Goal: Check status

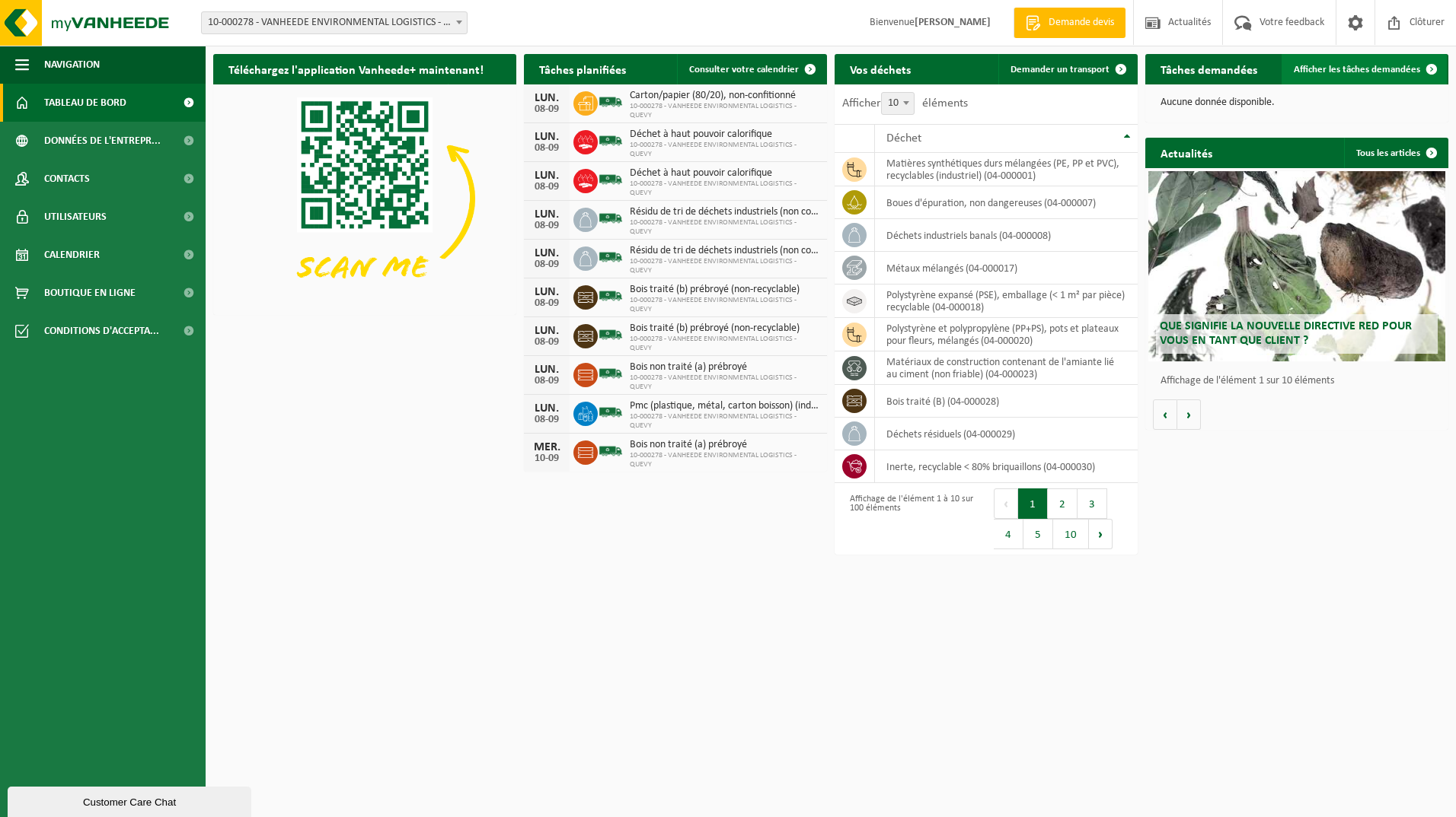
click at [1321, 66] on span "Afficher les tâches demandées" at bounding box center [1356, 70] width 126 height 10
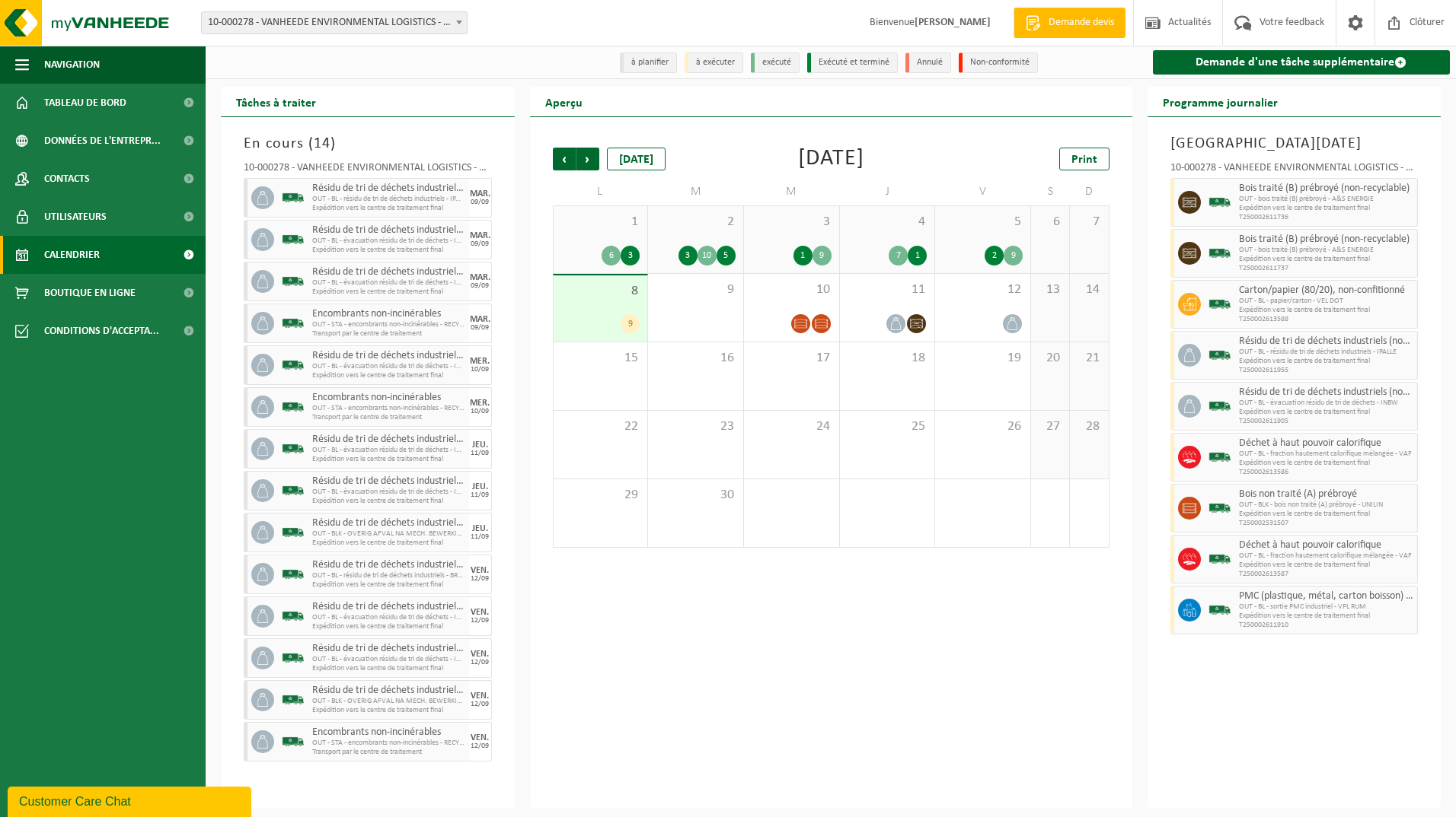
click at [605, 312] on div "8 9" at bounding box center [601, 308] width 95 height 66
click at [820, 310] on div "10" at bounding box center [792, 308] width 96 height 68
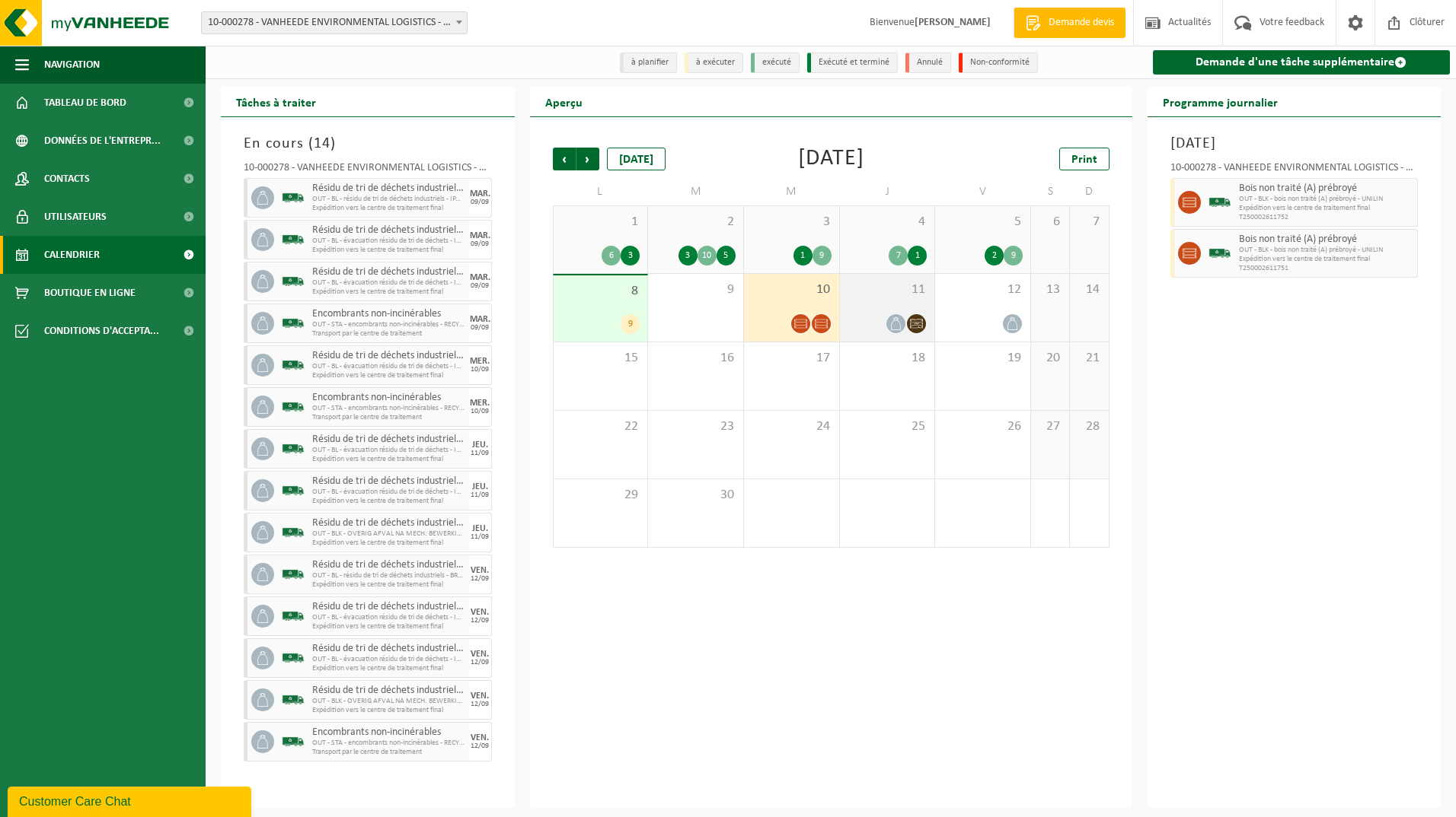
click at [914, 310] on div "11" at bounding box center [887, 308] width 96 height 68
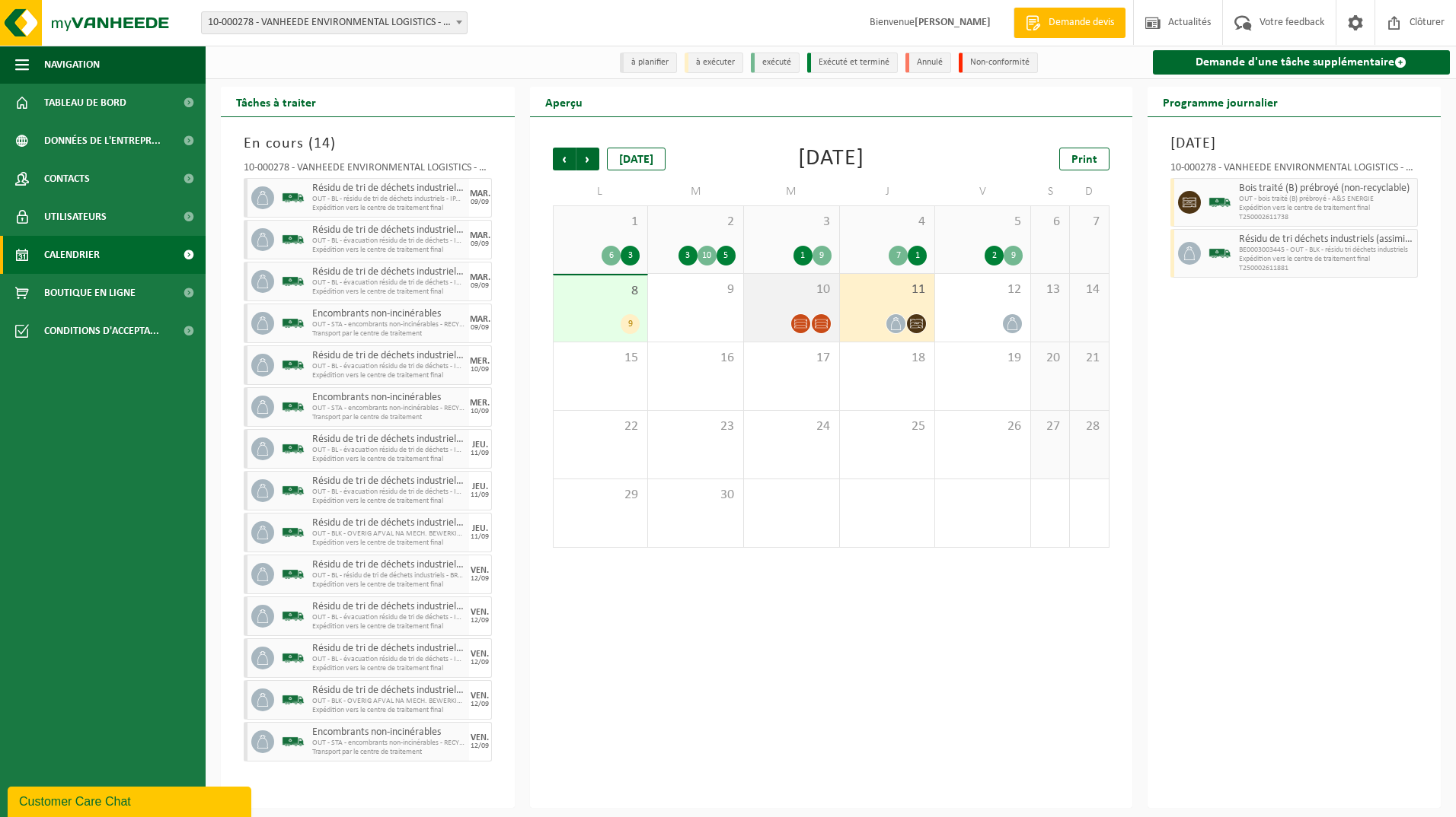
click at [784, 312] on div "10" at bounding box center [792, 308] width 96 height 68
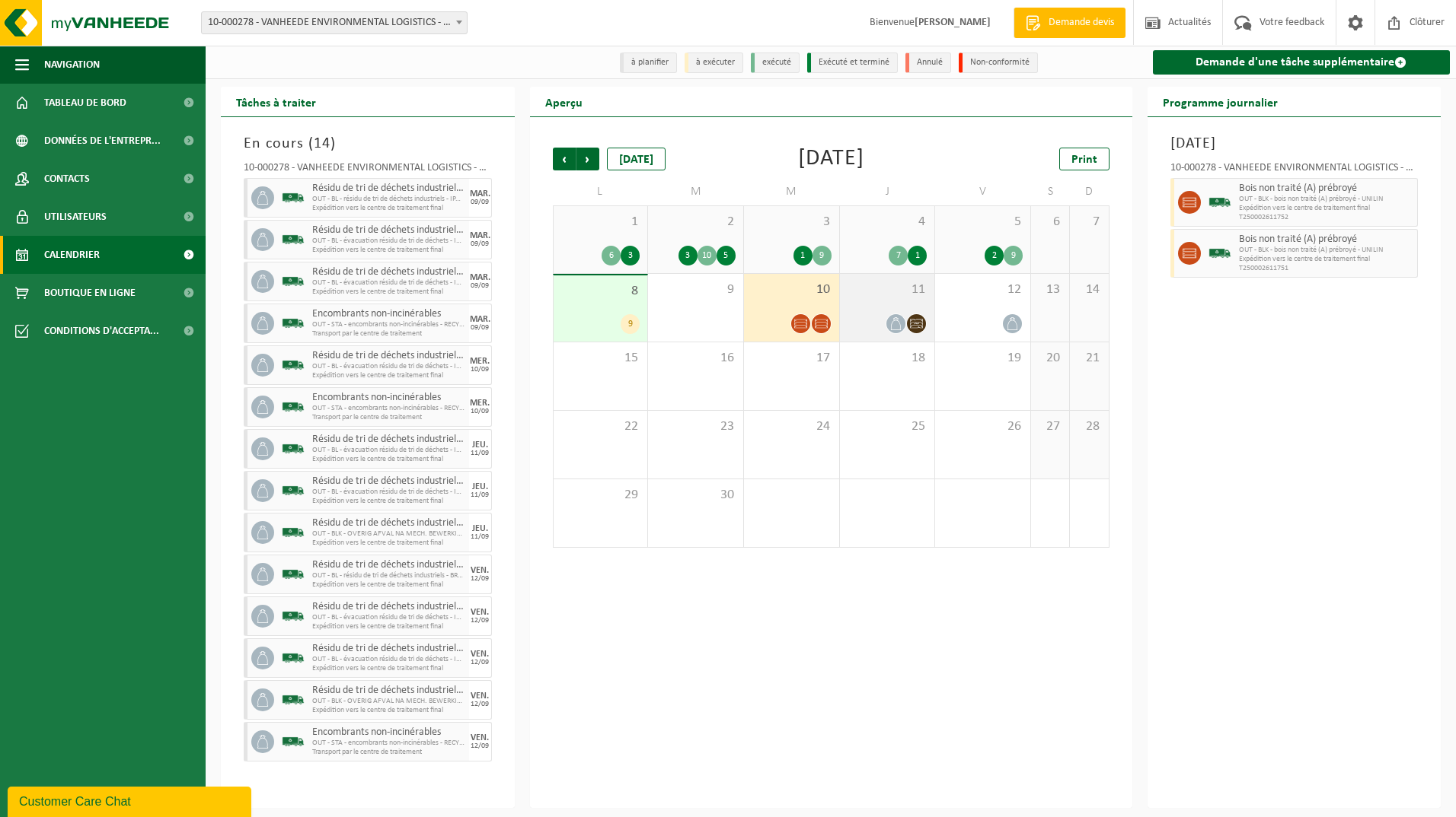
click at [890, 300] on div "11" at bounding box center [887, 308] width 96 height 68
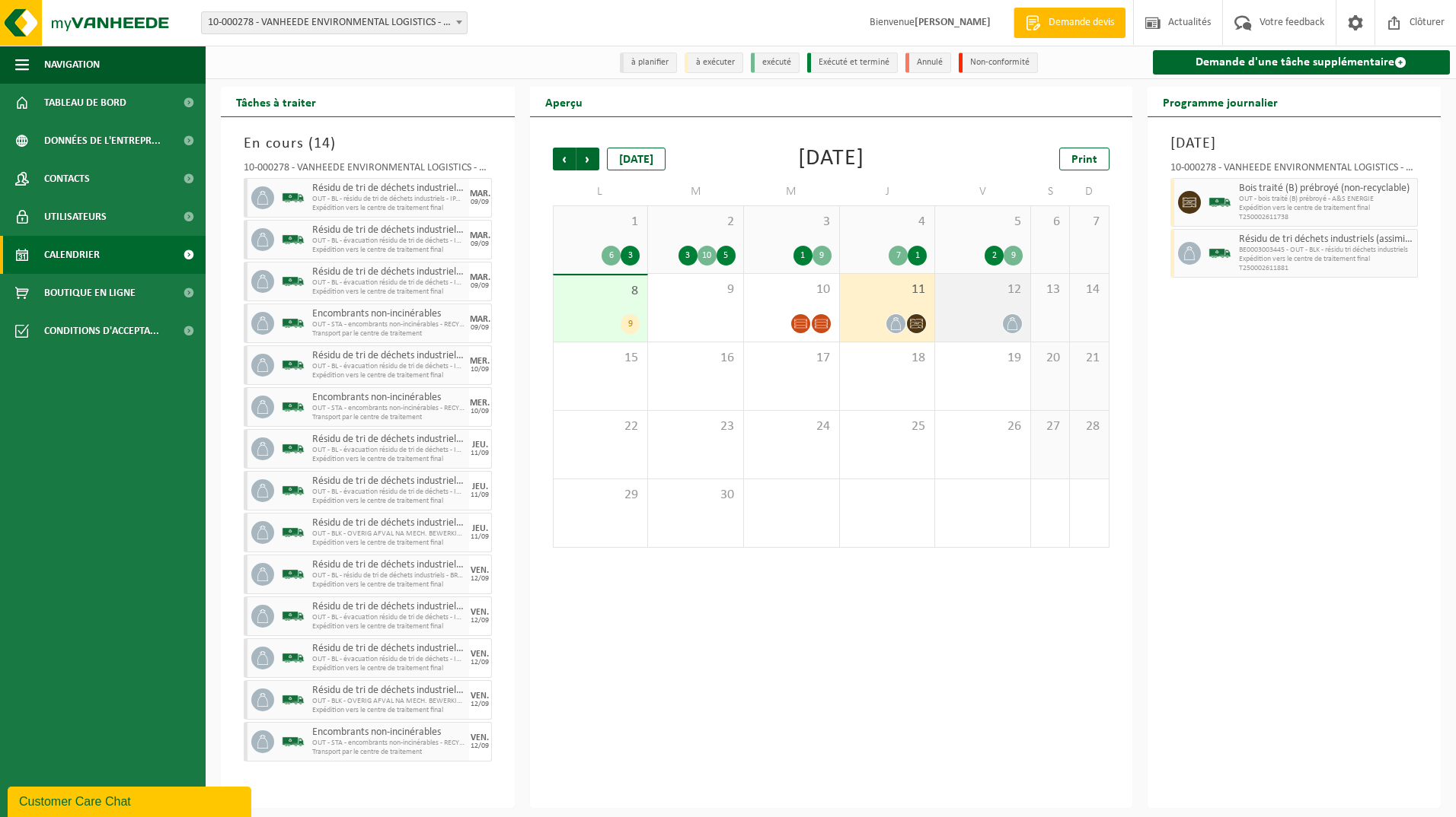
click at [989, 295] on span "12" at bounding box center [983, 289] width 80 height 16
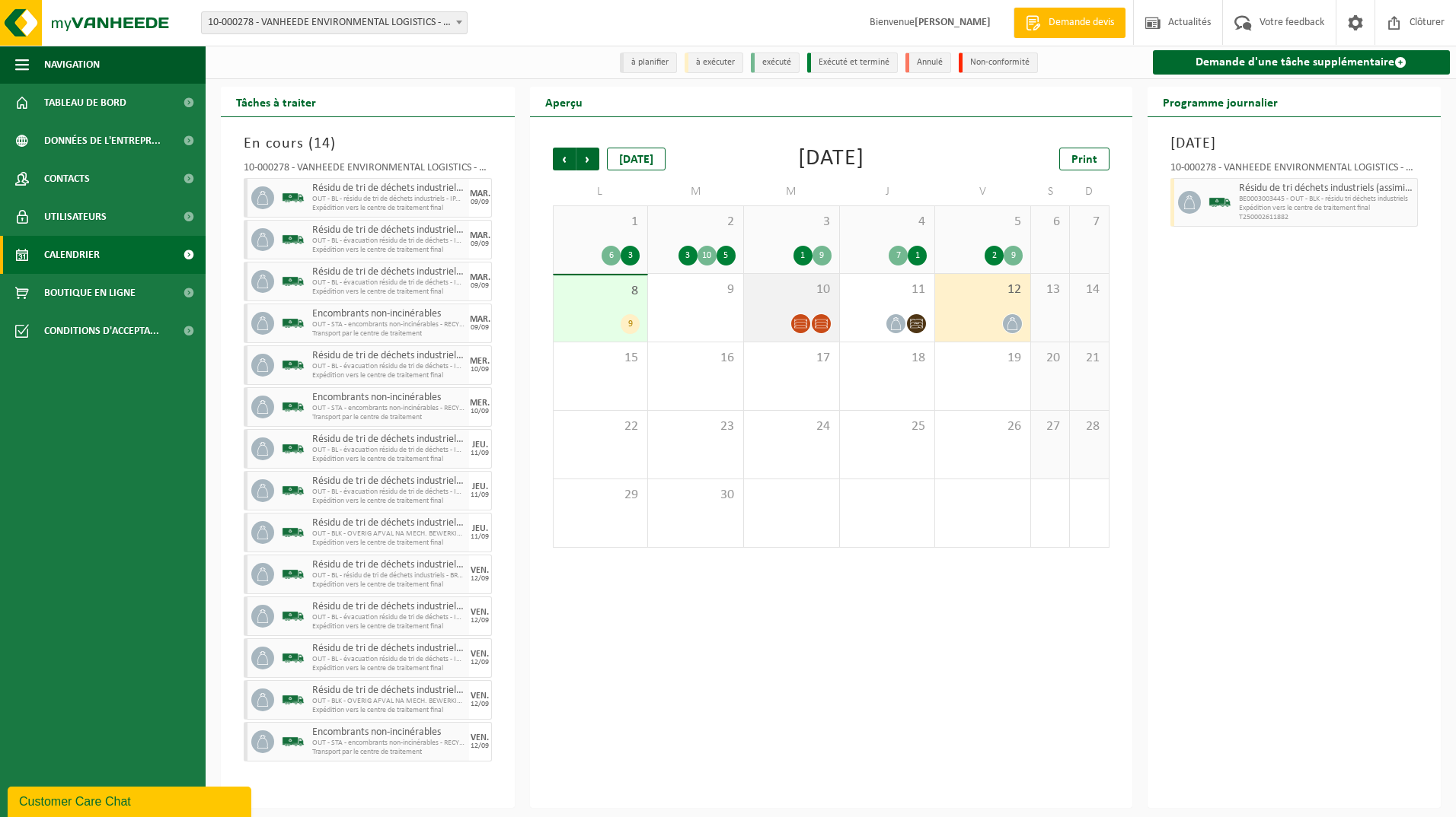
click at [786, 298] on span "10" at bounding box center [791, 289] width 80 height 16
